Goal: Task Accomplishment & Management: Use online tool/utility

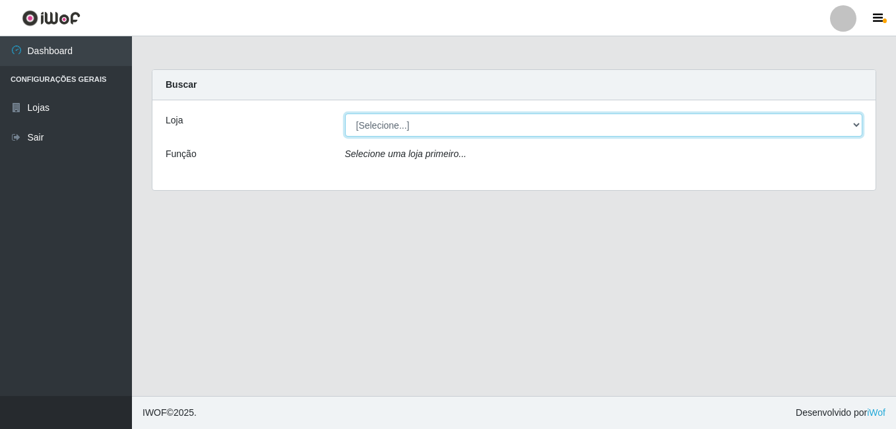
click at [503, 128] on select "[Selecione...] Ajubá Mercado" at bounding box center [604, 124] width 518 height 23
select select "402"
click at [345, 113] on select "[Selecione...] Ajubá Mercado" at bounding box center [604, 124] width 518 height 23
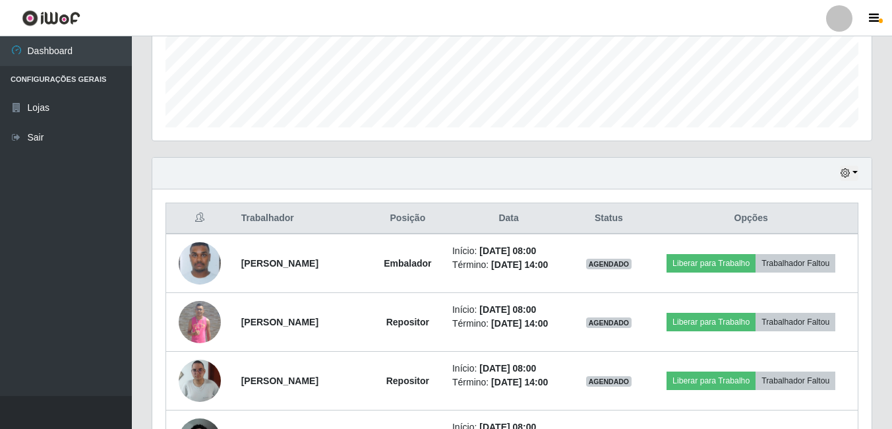
scroll to position [330, 0]
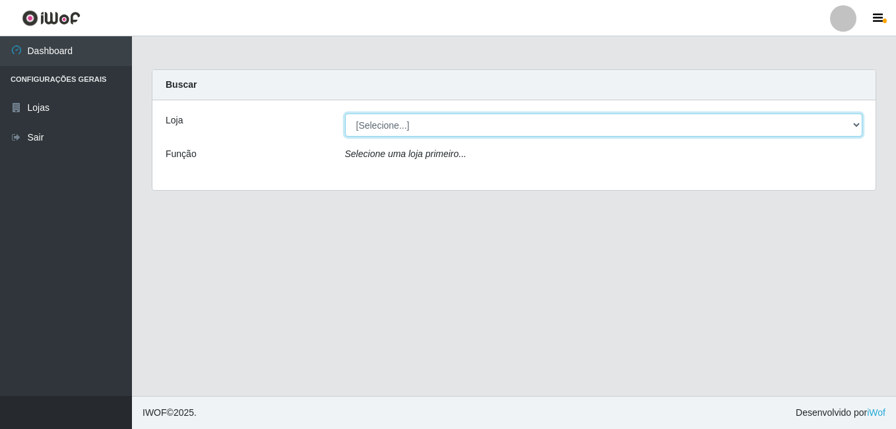
click at [487, 130] on select "[Selecione...] Ajubá Mercado" at bounding box center [604, 124] width 518 height 23
select select "402"
click at [345, 113] on select "[Selecione...] Ajubá Mercado" at bounding box center [604, 124] width 518 height 23
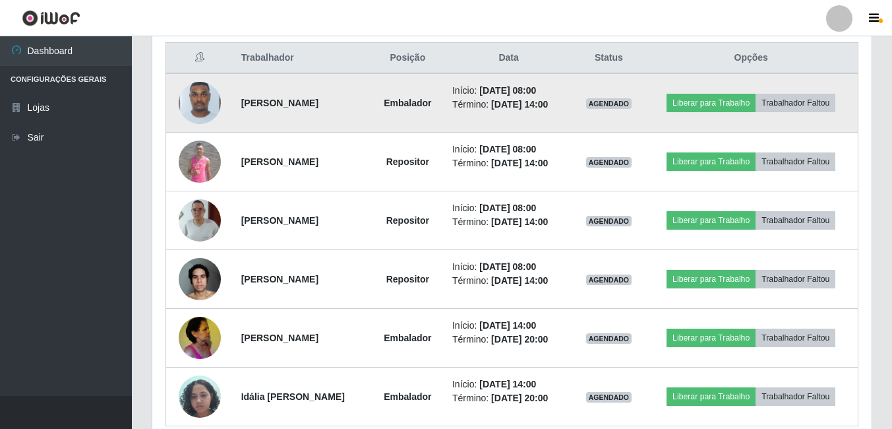
scroll to position [528, 0]
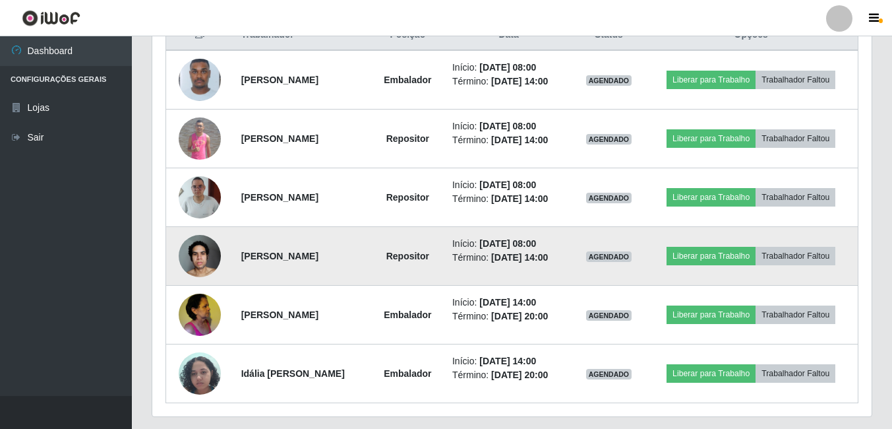
click at [201, 260] on img at bounding box center [200, 256] width 42 height 56
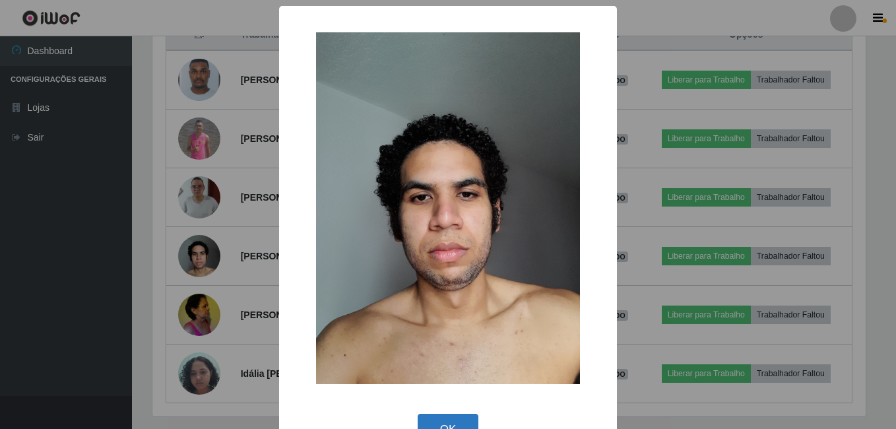
click at [453, 417] on button "OK" at bounding box center [448, 429] width 61 height 31
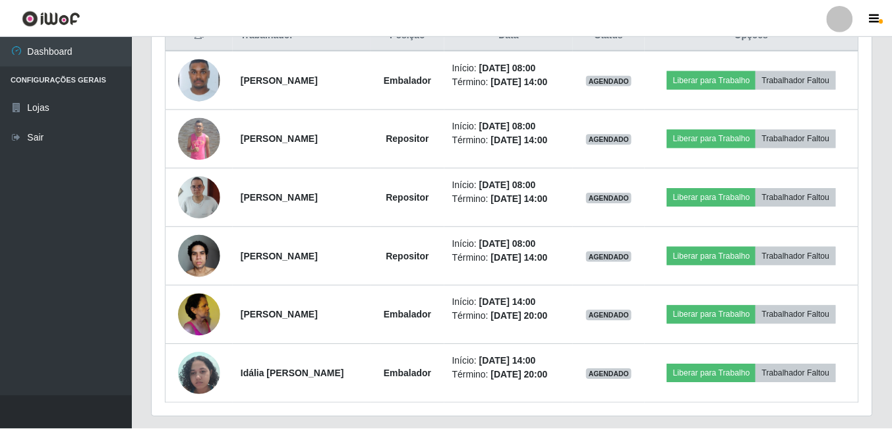
scroll to position [274, 720]
